Goal: Information Seeking & Learning: Learn about a topic

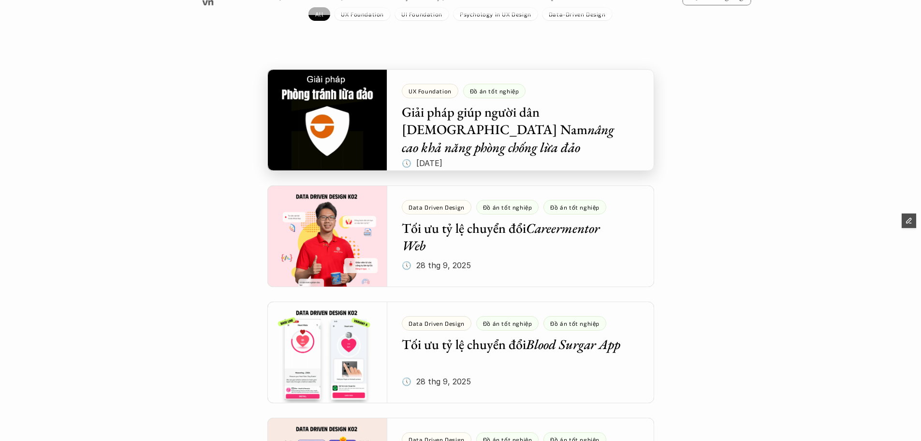
scroll to position [193, 0]
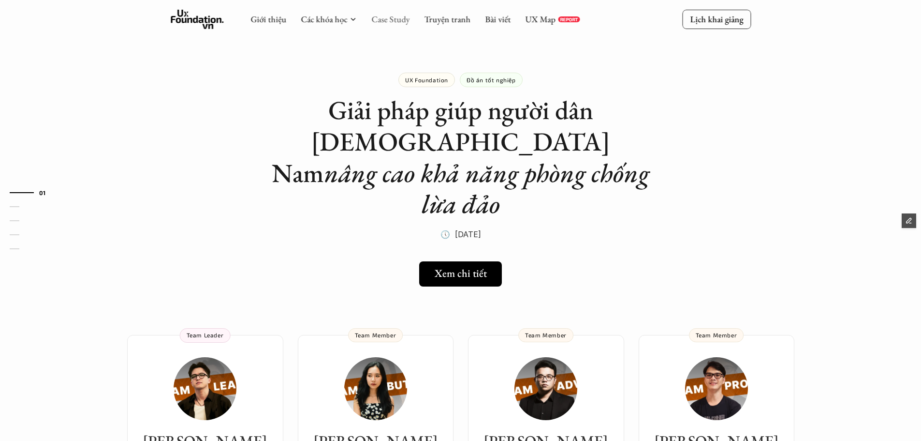
click at [404, 17] on link "Case Study" at bounding box center [390, 19] width 38 height 11
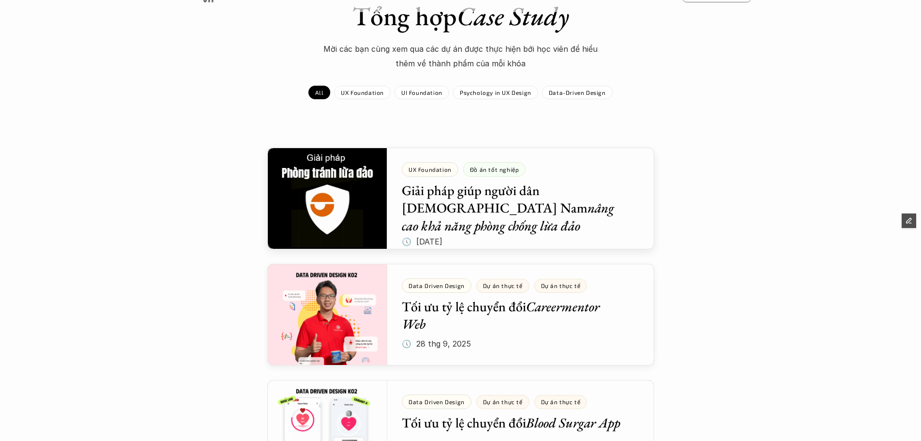
scroll to position [97, 0]
